Goal: Task Accomplishment & Management: Complete application form

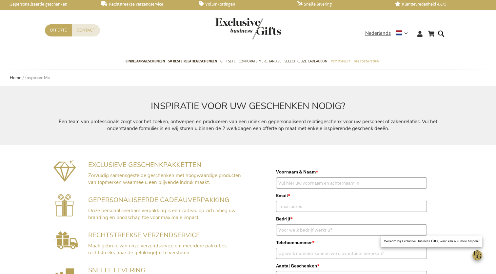
scroll to position [131, 0]
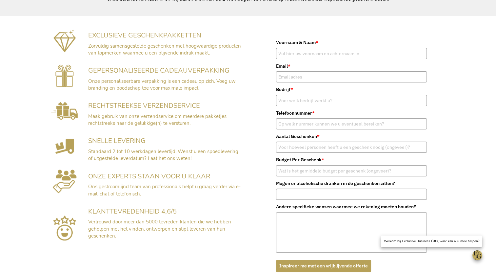
click at [75, 41] on img at bounding box center [64, 40] width 23 height 23
click at [304, 52] on input "Voornaam & Naam *" at bounding box center [351, 53] width 151 height 11
type input "test door Mirna"
type input "mheezen@facedo.nl"
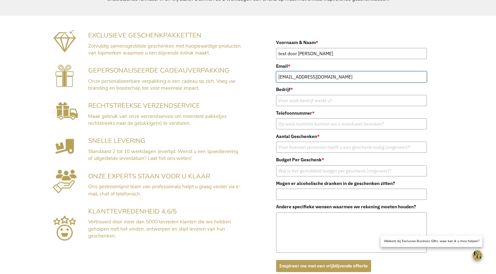
type input "0620123119"
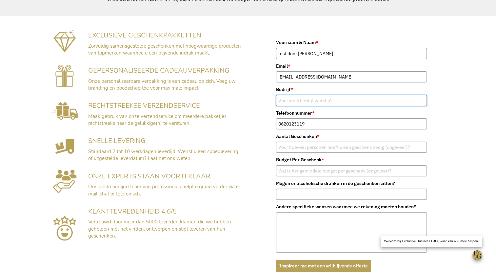
click at [307, 102] on input "Bedrijf *" at bounding box center [351, 100] width 151 height 11
type input "Facédo"
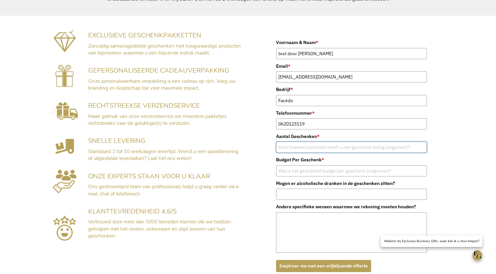
click at [318, 146] on input "Aantal Geschenken *" at bounding box center [351, 146] width 151 height 11
click at [302, 170] on input "Budget Per Geschenk *" at bounding box center [351, 170] width 151 height 11
drag, startPoint x: 294, startPoint y: 146, endPoint x: 272, endPoint y: 146, distance: 22.0
click at [272, 146] on form "Voornaam & Naam * test door Mirna Email * mheezen@facedo.nl Bedrijf * Facédo Te…" at bounding box center [352, 155] width 164 height 246
type input "50"
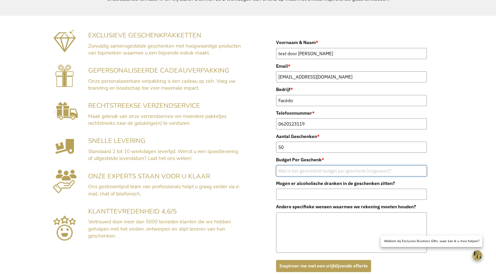
click at [293, 169] on input "Budget Per Geschenk *" at bounding box center [351, 170] width 151 height 11
type input "Nader te bepalen"
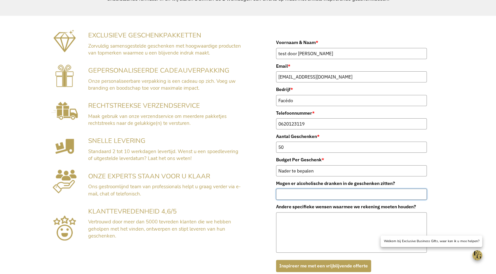
click at [322, 195] on input "Mogen er alcoholische dranken in de geschenken zitten?" at bounding box center [351, 193] width 151 height 11
type input "ja"
click at [314, 219] on textarea "Andere specifieke wensen waarmee we rekening moeten houden?" at bounding box center [351, 232] width 151 height 40
click at [323, 266] on button "Inspireer me met een vrijblijvende offerte" at bounding box center [323, 265] width 95 height 12
type input "Facédo"
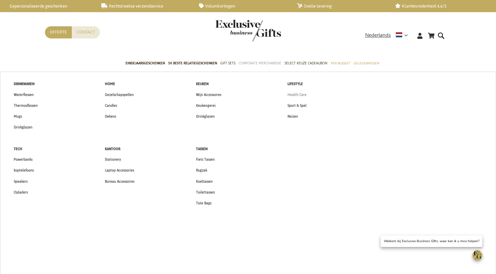
click at [301, 94] on span "Health Care" at bounding box center [297, 94] width 19 height 7
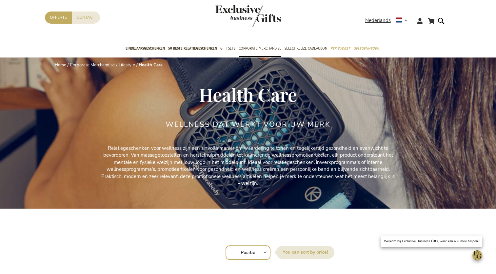
scroll to position [9, 0]
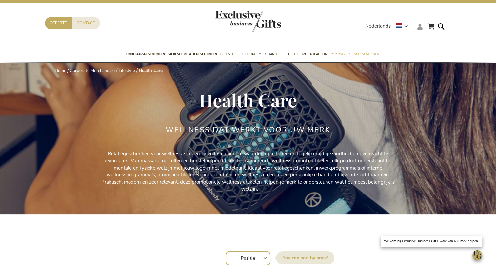
click at [420, 28] on icon at bounding box center [420, 27] width 5 height 6
click at [425, 39] on link "Login" at bounding box center [424, 40] width 12 height 7
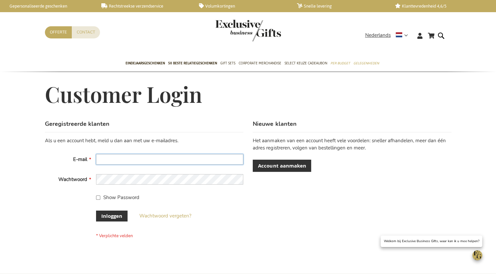
click at [108, 156] on input "E-mail" at bounding box center [169, 159] width 147 height 10
type input "[EMAIL_ADDRESS][DOMAIN_NAME]"
click at [98, 196] on input "Show Password" at bounding box center [98, 197] width 4 height 4
checkbox input "true"
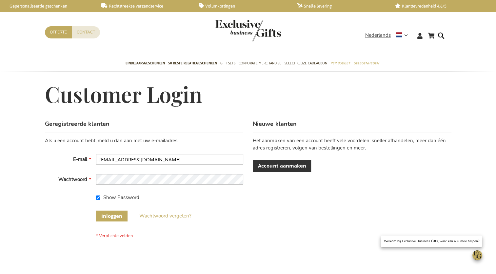
click at [115, 216] on span "Inloggen" at bounding box center [111, 215] width 21 height 7
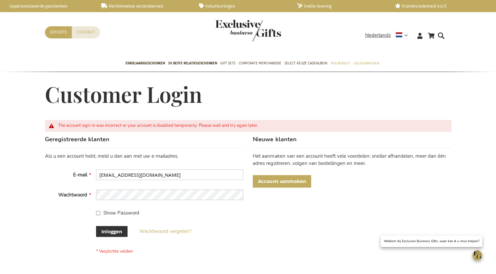
drag, startPoint x: 304, startPoint y: 181, endPoint x: 292, endPoint y: 177, distance: 12.6
click at [304, 181] on span "Account aanmaken" at bounding box center [282, 180] width 48 height 7
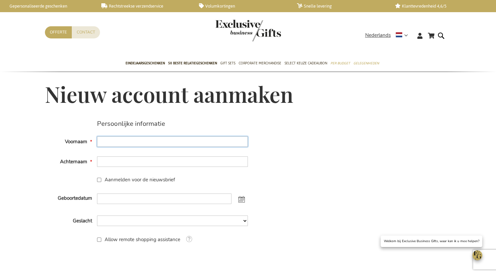
click at [114, 141] on input "Voornaam" at bounding box center [172, 141] width 151 height 10
type input "Mirna"
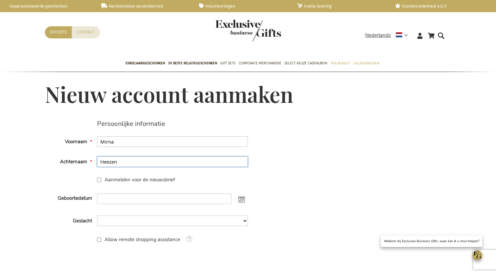
type input "Heezen"
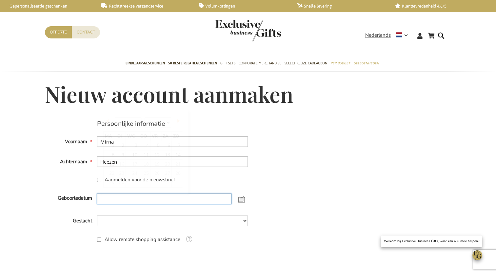
click at [112, 200] on input "Geboortedatum" at bounding box center [164, 198] width 134 height 10
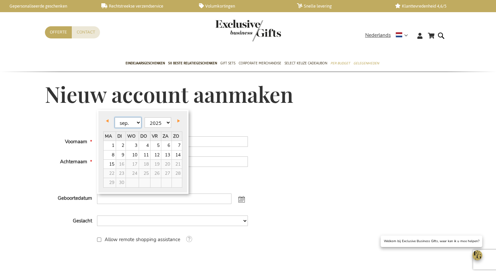
click at [133, 120] on select "jan. feb. mrt. apr. mei jun. jul. aug. sep." at bounding box center [128, 122] width 27 height 10
click at [161, 122] on select "1905 1906 1907 1908 1909 1910 1911 1912 1913 1914 1915 1916 1917 1918 1919 1920…" at bounding box center [158, 122] width 27 height 10
click at [120, 163] on link "16" at bounding box center [121, 163] width 10 height 9
type input "16-07-1974"
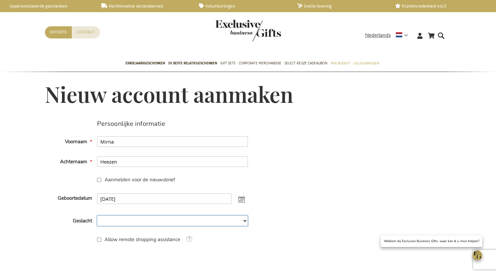
click at [113, 221] on select "Man Man Vrouw Vrouw Niet Gespecificeerd" at bounding box center [172, 220] width 151 height 10
select select "2"
click at [126, 248] on fieldset "Persoonlijke informatie Voornaam Mirna Achternaam Heezen Aanmelden voor de nieu…" at bounding box center [146, 190] width 203 height 140
click at [100, 241] on input "Allow remote shopping assistance" at bounding box center [99, 239] width 4 height 4
checkbox input "true"
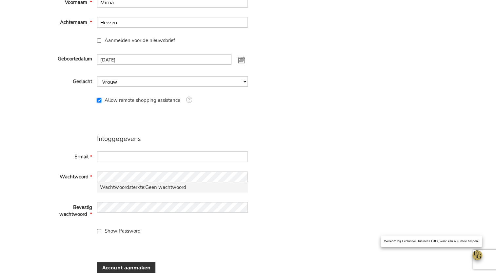
scroll to position [230, 0]
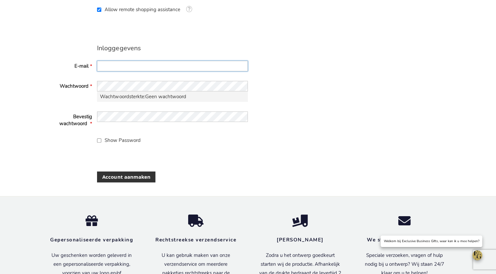
click at [124, 65] on input "E-mail" at bounding box center [172, 66] width 151 height 10
type input "secretariaat@facedo.nl"
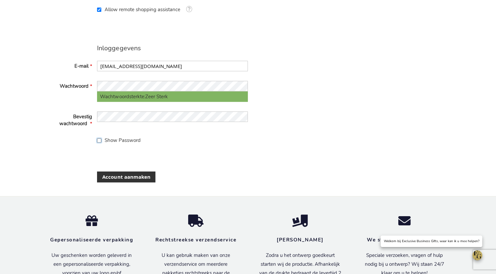
click at [98, 139] on input "Show Password" at bounding box center [99, 140] width 4 height 4
checkbox input "true"
click at [136, 176] on span "Account aanmaken" at bounding box center [126, 176] width 48 height 7
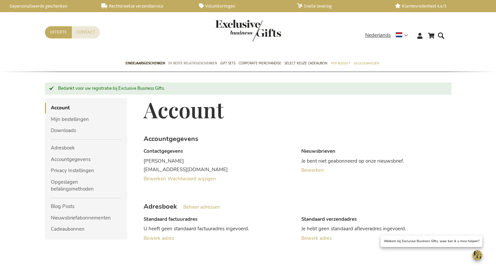
click at [188, 62] on span "50 beste relatiegeschenken" at bounding box center [192, 63] width 49 height 7
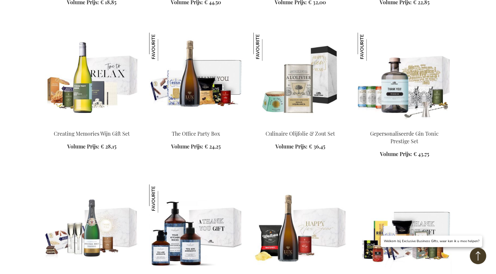
scroll to position [558, 0]
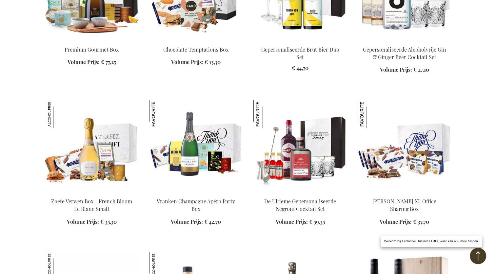
scroll to position [1148, 0]
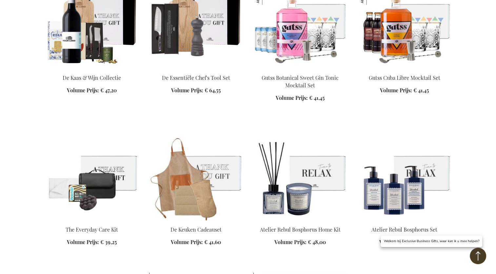
scroll to position [1771, 0]
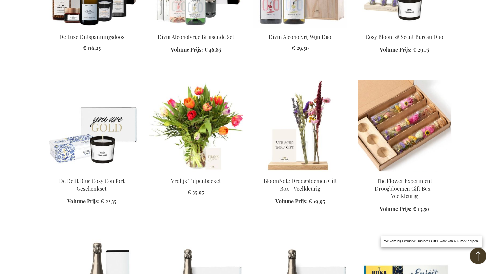
scroll to position [2066, 0]
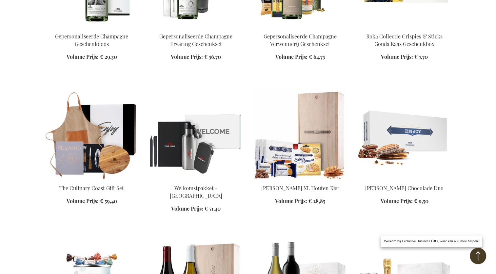
scroll to position [2526, 0]
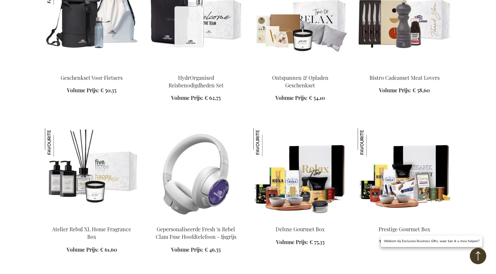
scroll to position [2952, 0]
